Goal: Transaction & Acquisition: Purchase product/service

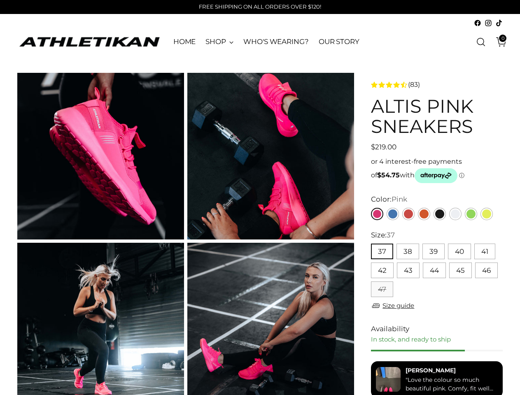
click at [381, 252] on button "37" at bounding box center [382, 252] width 22 height 16
click at [407, 252] on button "38" at bounding box center [407, 252] width 23 height 16
click at [433, 252] on button "39" at bounding box center [433, 252] width 22 height 16
click at [459, 252] on button "40" at bounding box center [459, 252] width 23 height 16
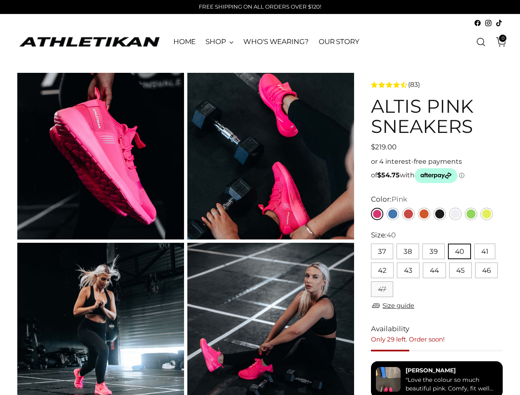
click at [484, 252] on button "41" at bounding box center [484, 252] width 21 height 16
click at [382, 271] on button "42" at bounding box center [382, 270] width 23 height 16
